Goal: Use online tool/utility

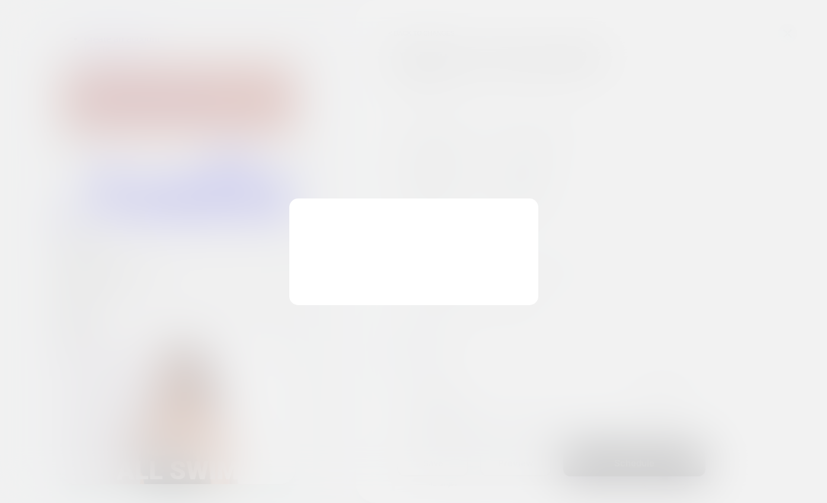
scroll to position [582, 0]
click at [377, 279] on button "Discard Changes" at bounding box center [354, 280] width 107 height 37
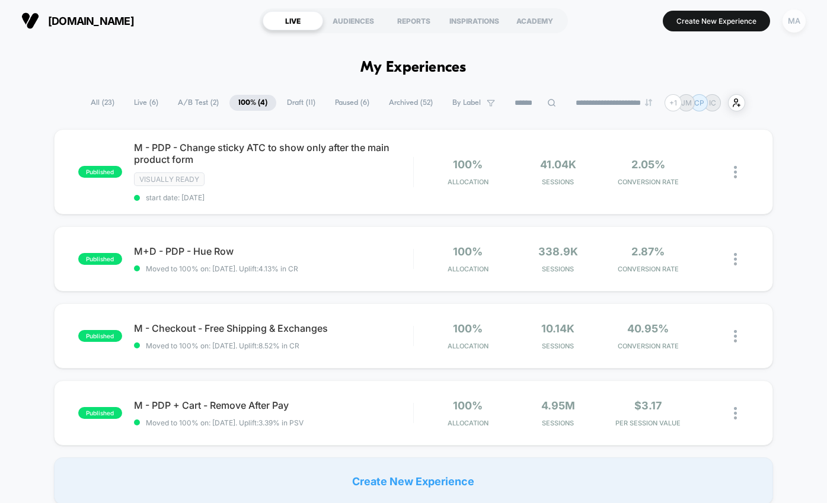
click at [797, 25] on div "MA" at bounding box center [794, 20] width 23 height 23
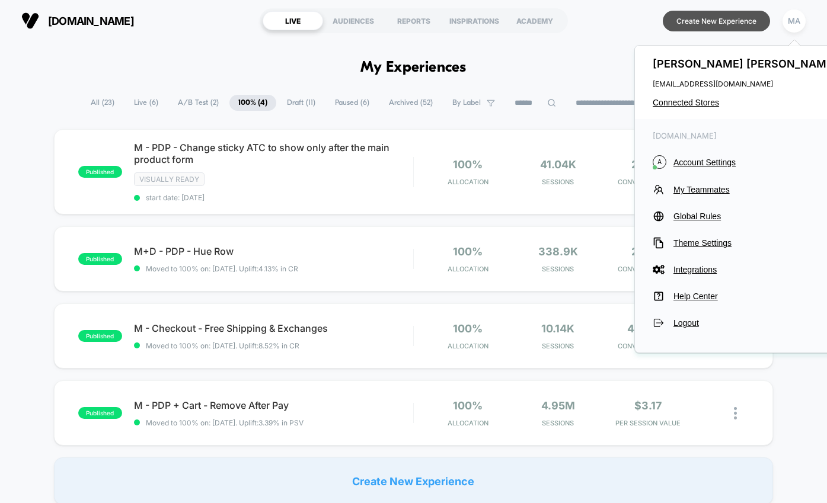
click at [714, 23] on button "Create New Experience" at bounding box center [716, 21] width 107 height 21
